Goal: Information Seeking & Learning: Learn about a topic

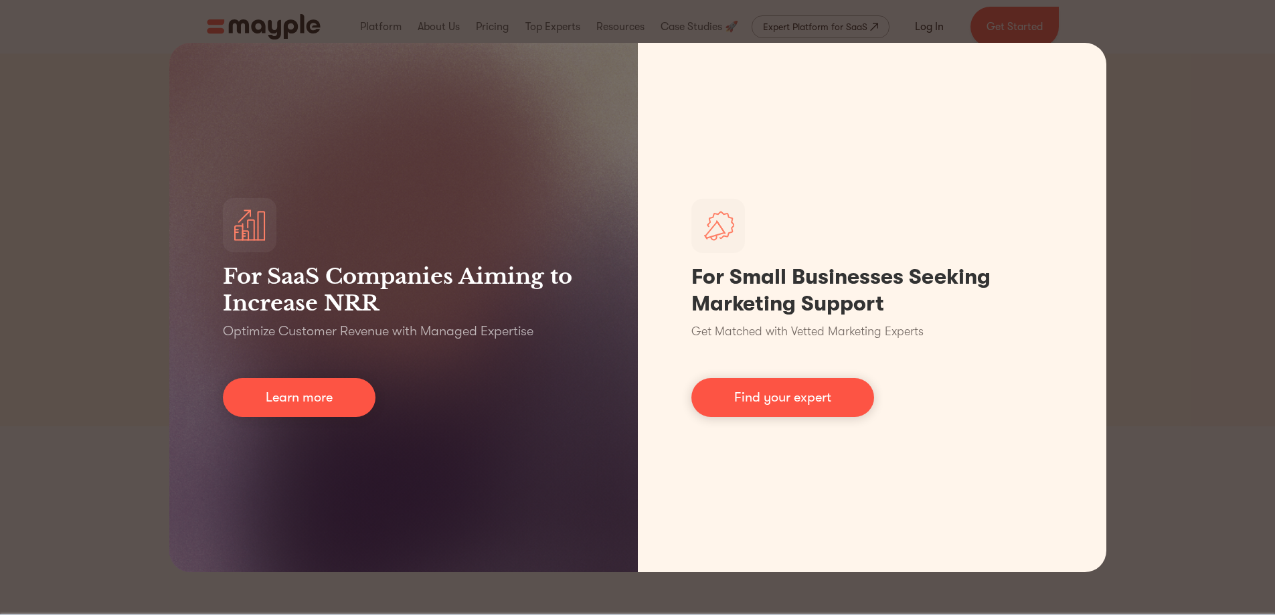
click at [1187, 291] on div "For SaaS Companies Aiming to Increase NRR Optimize Customer Revenue with Manage…" at bounding box center [637, 307] width 1275 height 615
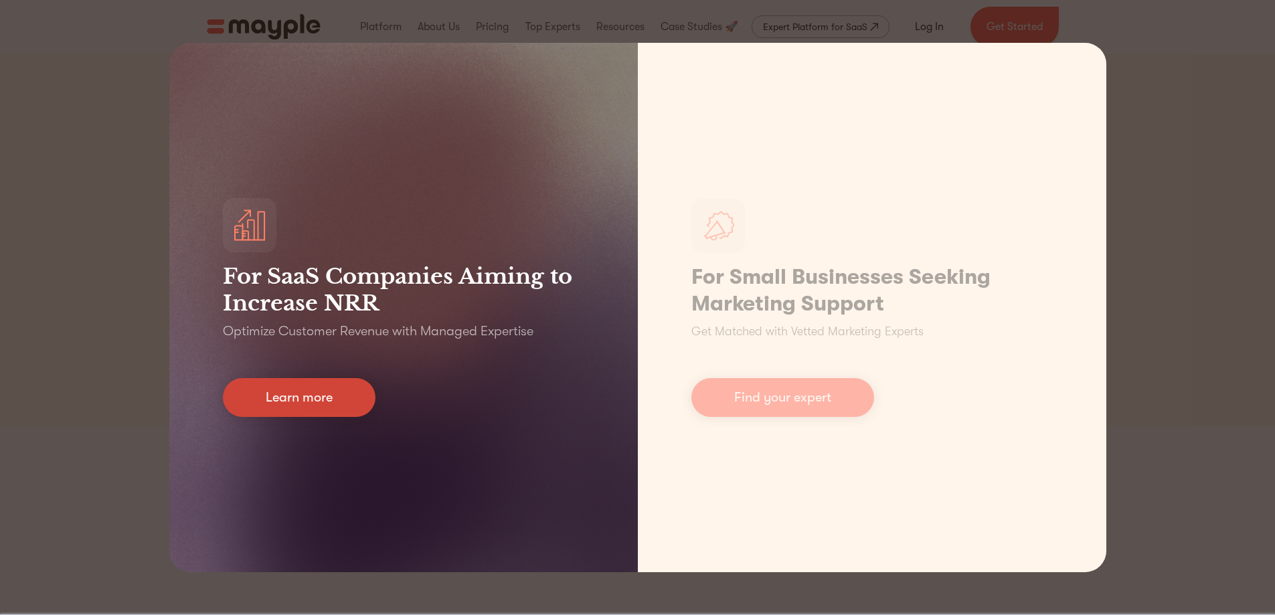
click at [351, 396] on link "Learn more" at bounding box center [299, 397] width 153 height 39
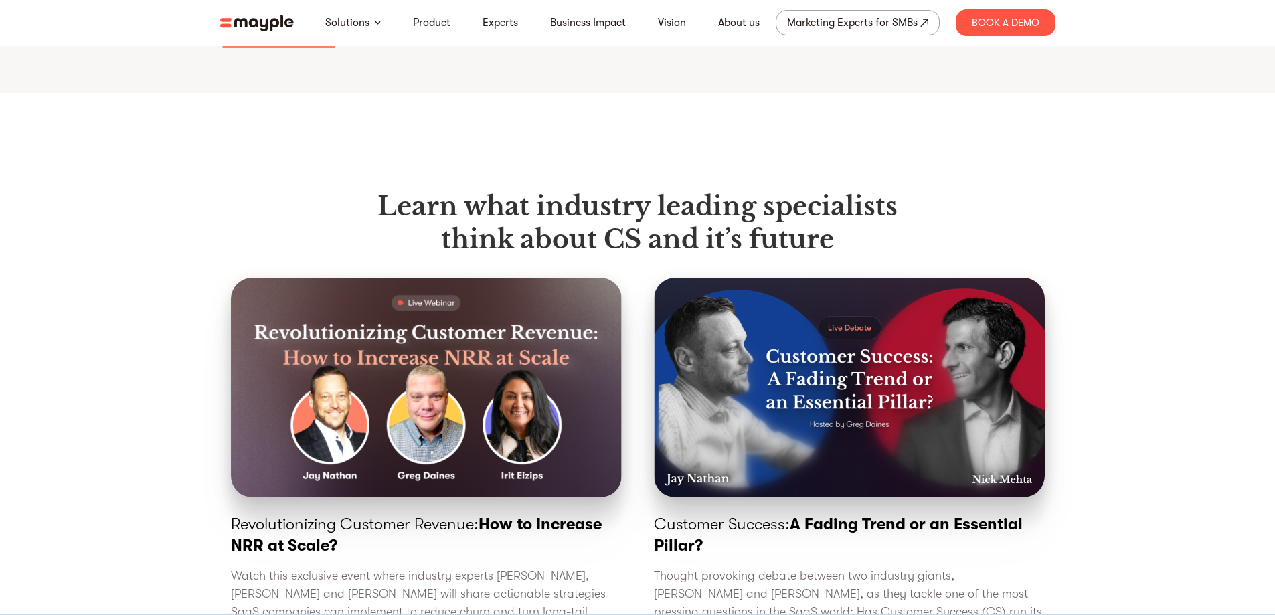
scroll to position [6876, 0]
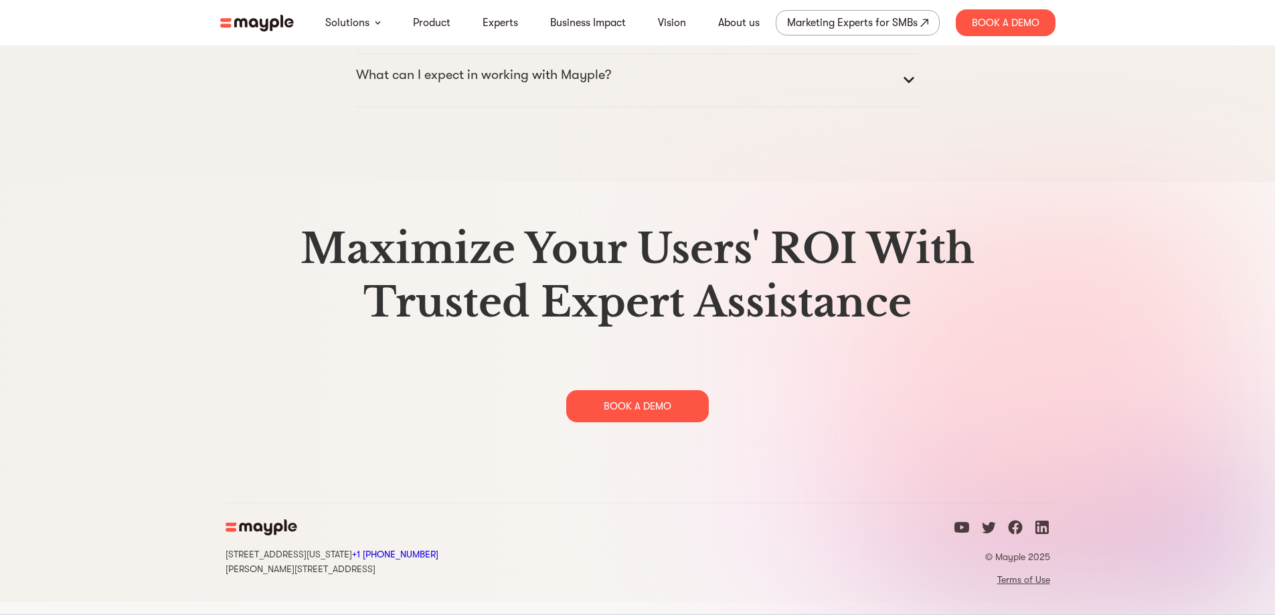
click at [1014, 586] on link "Terms of Use" at bounding box center [1002, 580] width 96 height 12
click at [1016, 586] on link "Terms of Use" at bounding box center [1002, 580] width 96 height 12
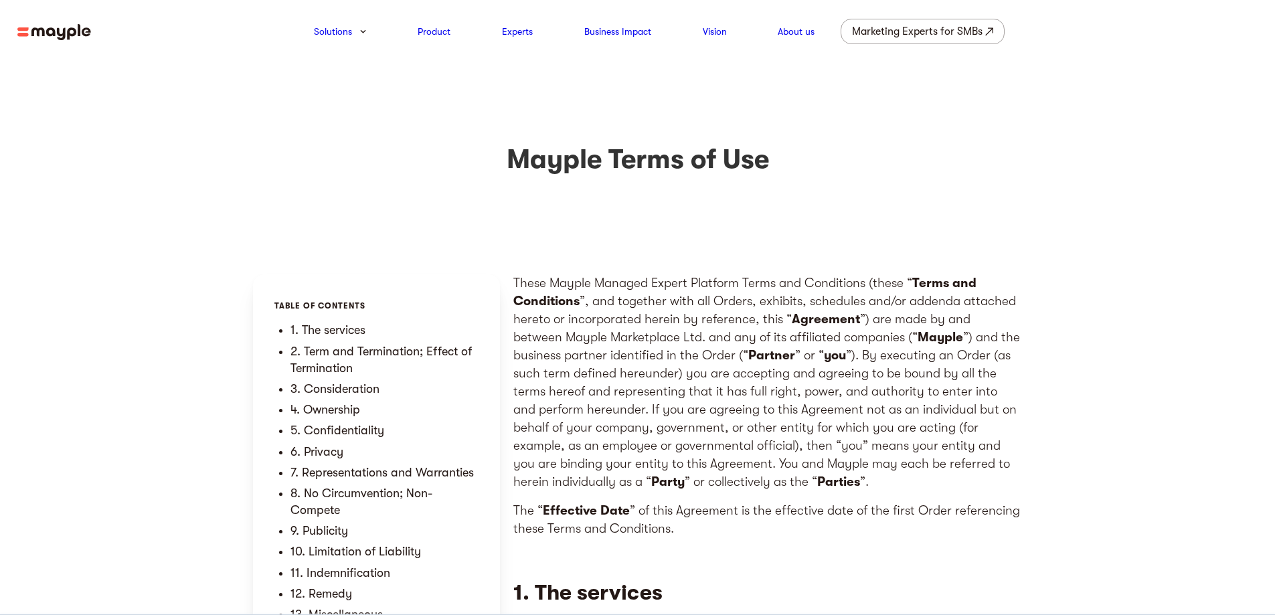
click at [669, 202] on div "Mayple Terms of Use" at bounding box center [637, 169] width 1275 height 212
drag, startPoint x: 514, startPoint y: 341, endPoint x: 649, endPoint y: 332, distance: 135.5
click at [649, 332] on p "These Mayple Managed Expert Platform Terms and Conditions (these “ Terms and Co…" at bounding box center [767, 382] width 509 height 217
copy p "Mayple Marketplace Ltd"
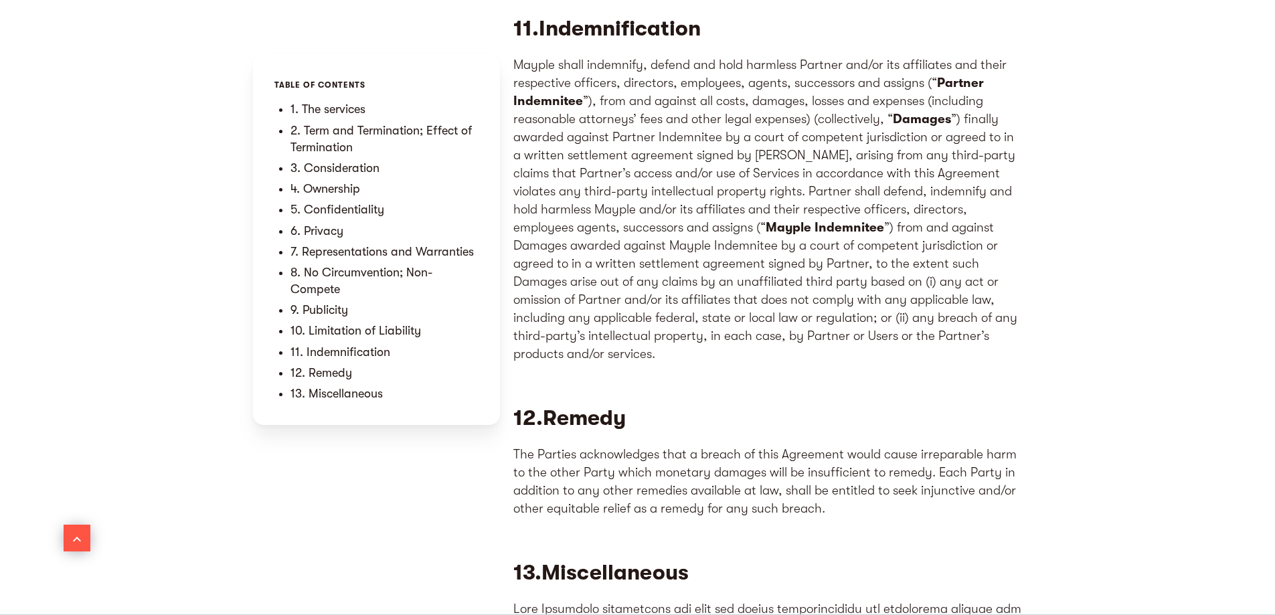
scroll to position [6051, 0]
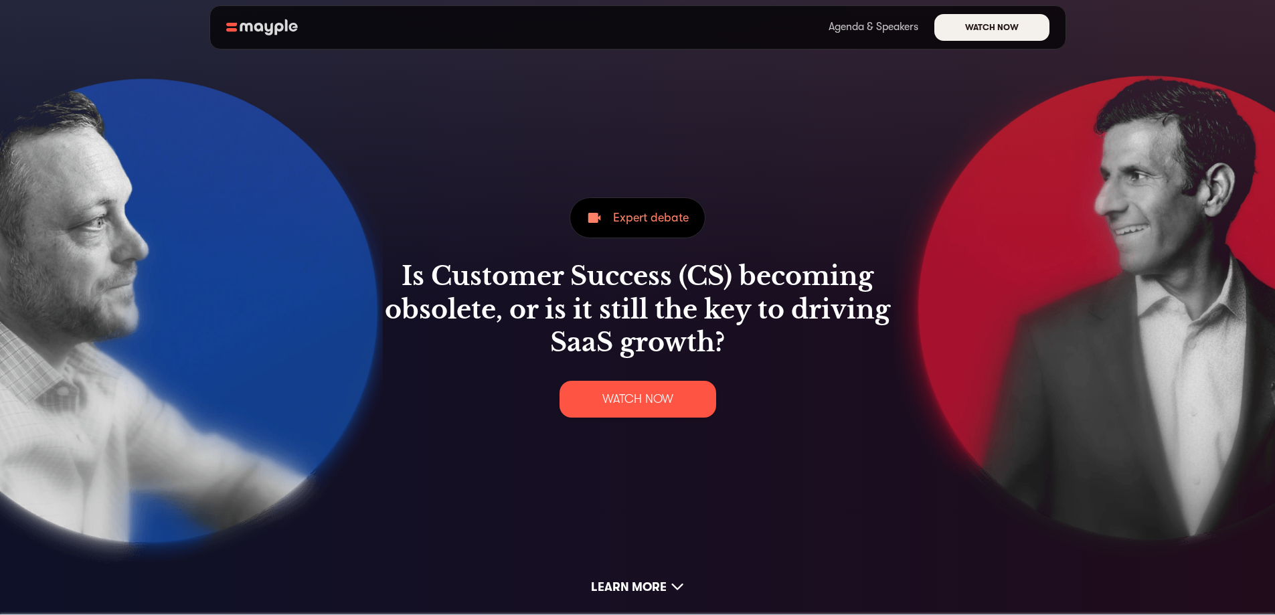
click at [874, 187] on section "Expert debate Is Customer Success (CS) becoming obsolete, or is it still the ke…" at bounding box center [637, 307] width 1275 height 615
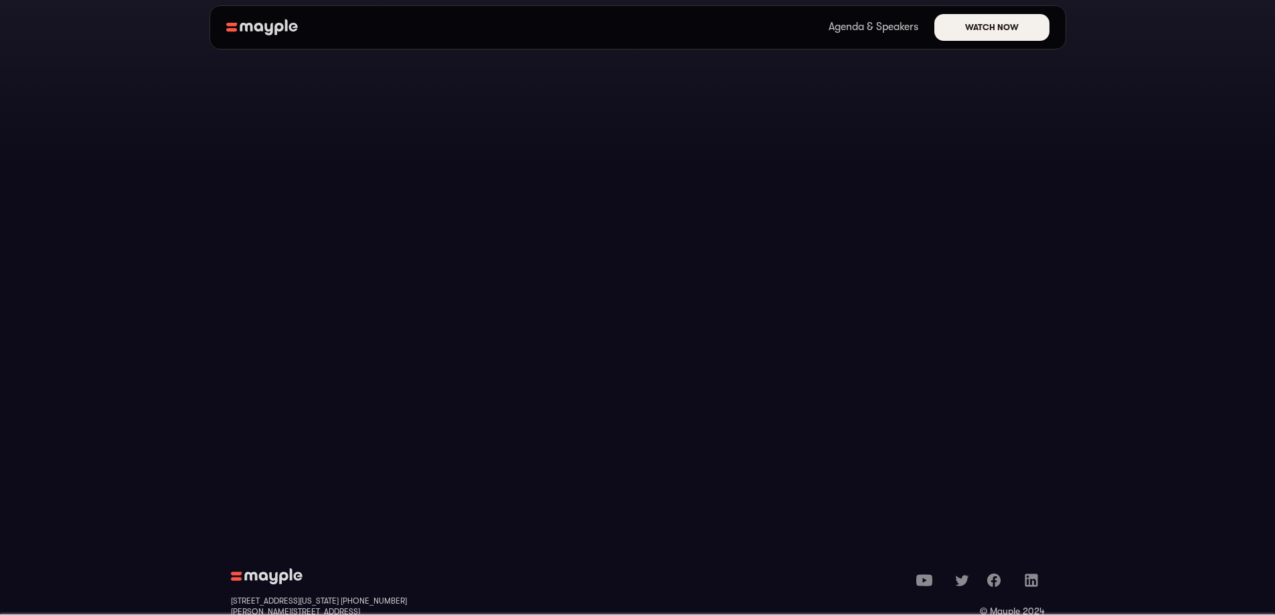
click at [1018, 605] on div "© Mayple 2024" at bounding box center [1012, 611] width 65 height 13
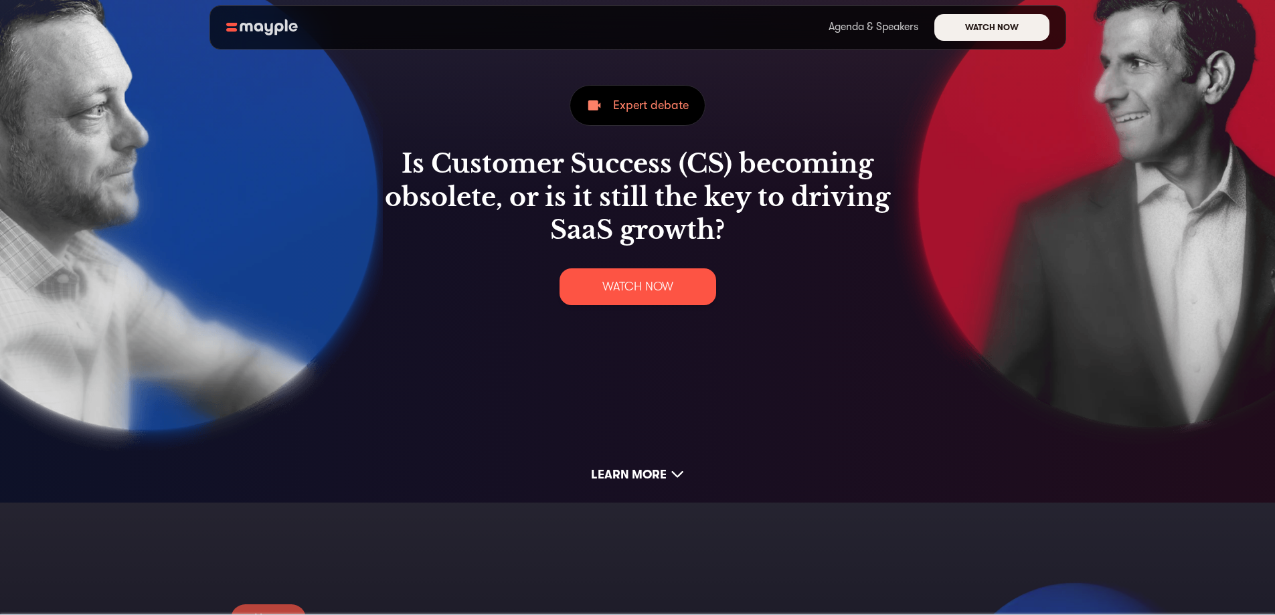
scroll to position [0, 0]
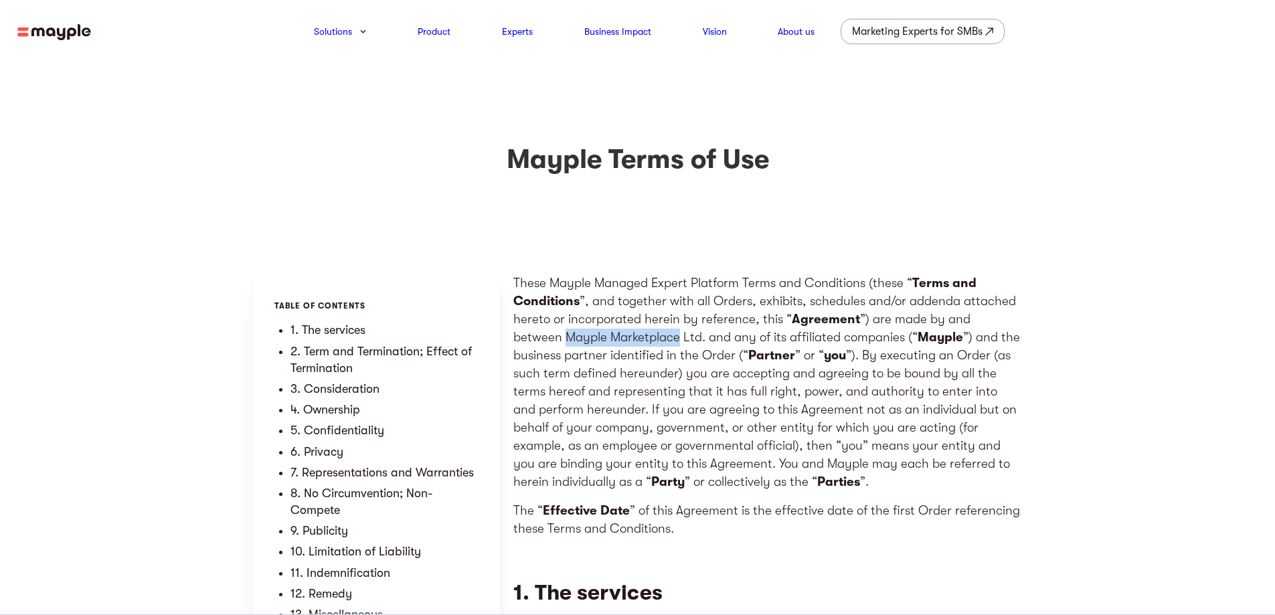
drag, startPoint x: 515, startPoint y: 337, endPoint x: 627, endPoint y: 339, distance: 111.8
click at [627, 339] on p "These Mayple Managed Expert Platform Terms and Conditions (these “ Terms and Co…" at bounding box center [767, 382] width 509 height 217
copy p "Mayple Marketplace"
click at [649, 333] on p "These Mayple Managed Expert Platform Terms and Conditions (these “ Terms and Co…" at bounding box center [767, 382] width 509 height 217
drag, startPoint x: 650, startPoint y: 334, endPoint x: 515, endPoint y: 335, distance: 134.6
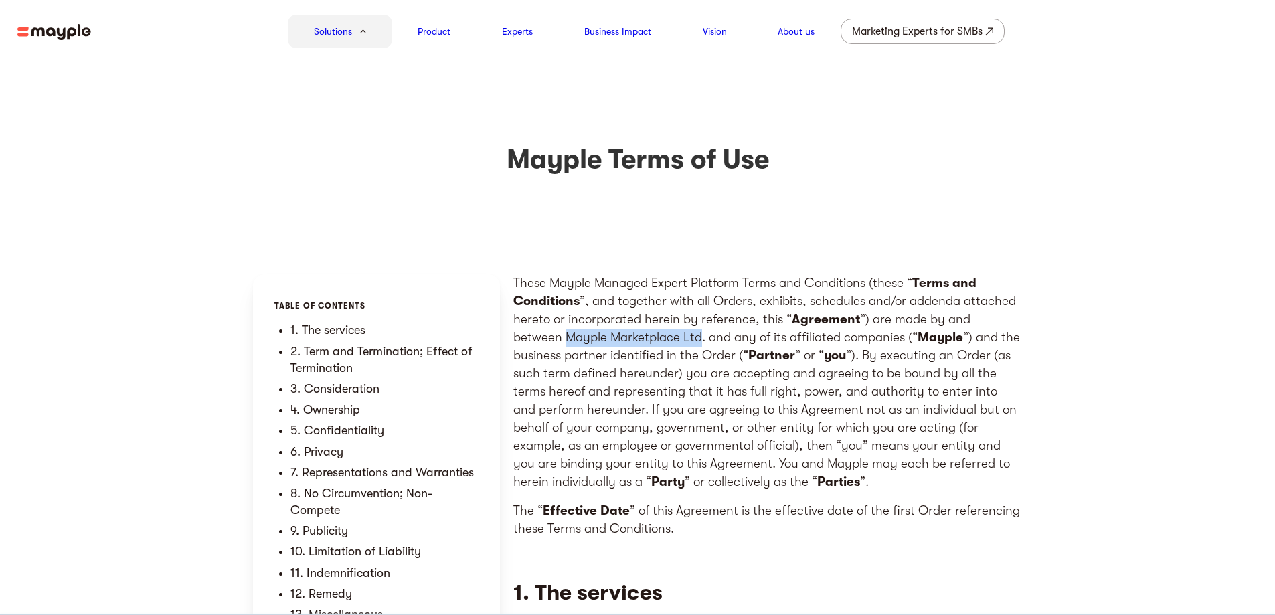
click at [515, 335] on p "These Mayple Managed Expert Platform Terms and Conditions (these “ Terms and Co…" at bounding box center [767, 382] width 509 height 217
copy p "Mayple Marketplace Ltd"
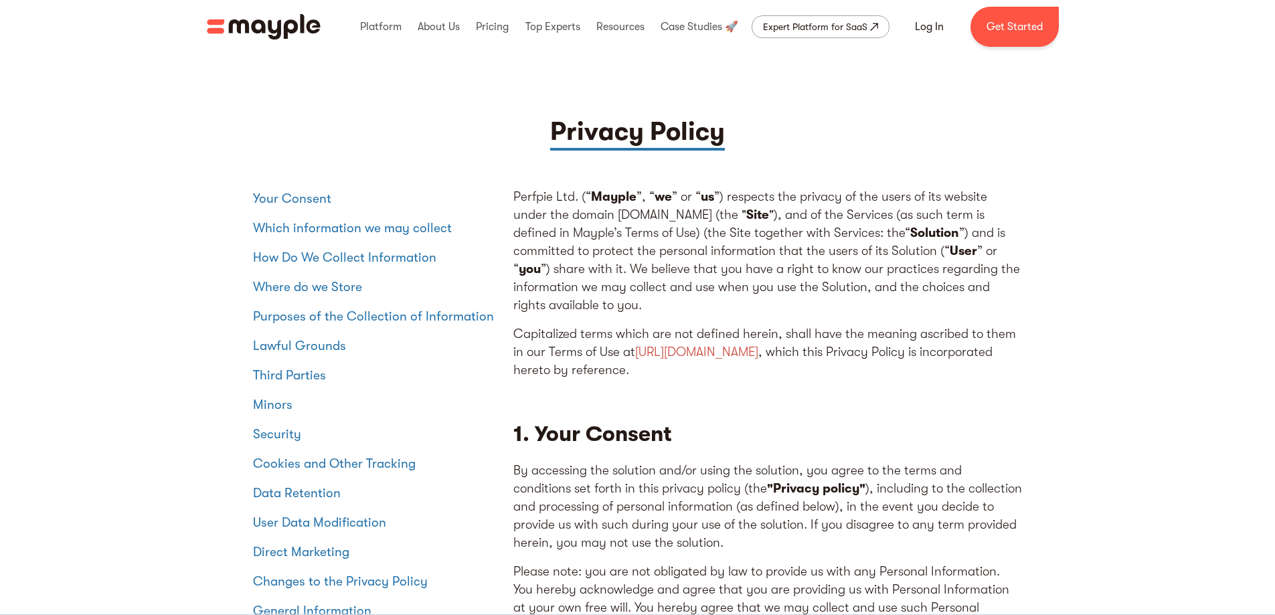
click at [1003, 416] on div "Perfpie Ltd. (“ Mayple ”, “ we ” or “ us ”) respects the privacy of the users o…" at bounding box center [767, 417] width 509 height 458
